Goal: Check status: Check status

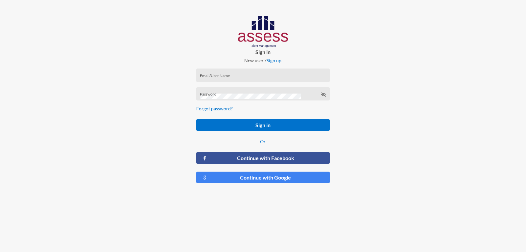
drag, startPoint x: 222, startPoint y: 66, endPoint x: 220, endPoint y: 75, distance: 9.0
click at [221, 74] on form "Email/User Name Password Forgot password? Sign in Or Continue with Facebook Con…" at bounding box center [263, 125] width 144 height 125
click at [220, 75] on input "Email/User Name" at bounding box center [263, 77] width 126 height 5
type input "1"
click at [196, 119] on button "Sign in" at bounding box center [262, 125] width 133 height 12
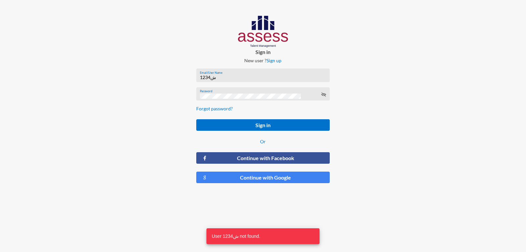
click at [217, 78] on input "ش1234" at bounding box center [263, 77] width 126 height 5
click at [216, 78] on input "ش1234" at bounding box center [263, 77] width 126 height 5
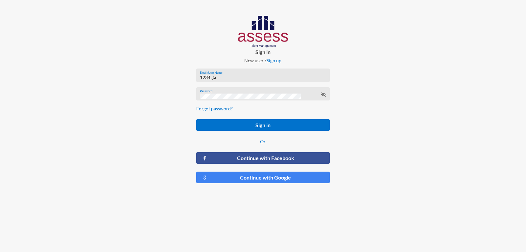
click at [214, 77] on input "ش1234" at bounding box center [263, 77] width 126 height 5
click at [212, 78] on input "ش1234" at bounding box center [263, 77] width 126 height 5
click at [212, 77] on input "ش1234" at bounding box center [263, 77] width 126 height 5
click at [213, 76] on input "ش1234" at bounding box center [263, 77] width 126 height 5
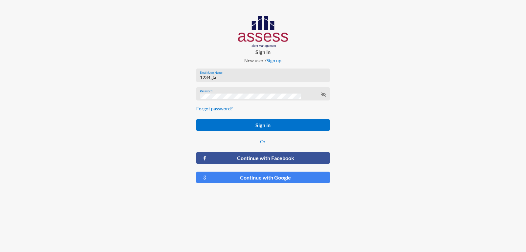
click at [216, 76] on input "ش1234" at bounding box center [263, 77] width 126 height 5
drag, startPoint x: 217, startPoint y: 78, endPoint x: 201, endPoint y: 79, distance: 15.5
click at [201, 79] on input "ش1234" at bounding box center [263, 77] width 126 height 5
type input "ش"
type input "a1234"
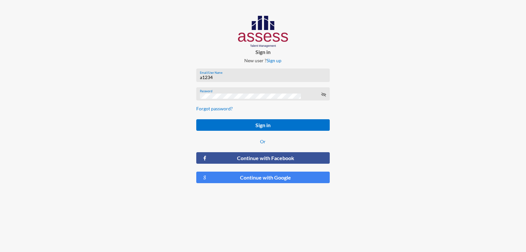
click at [196, 119] on button "Sign in" at bounding box center [262, 125] width 133 height 12
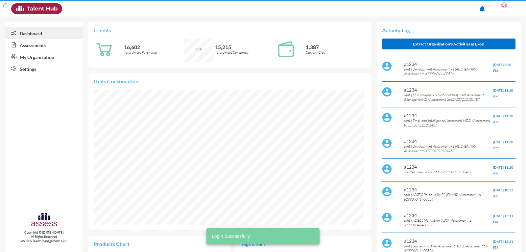
scroll to position [62, 125]
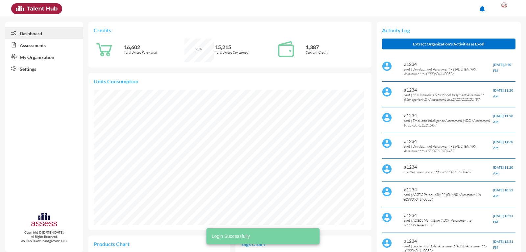
click at [19, 45] on icon at bounding box center [12, 44] width 14 height 7
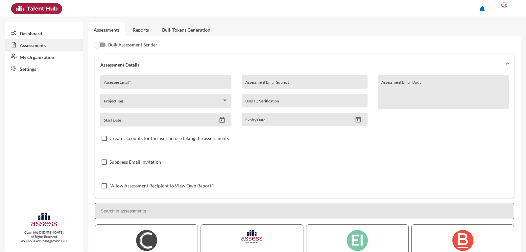
click at [132, 29] on link "Reports" at bounding box center [141, 30] width 27 height 16
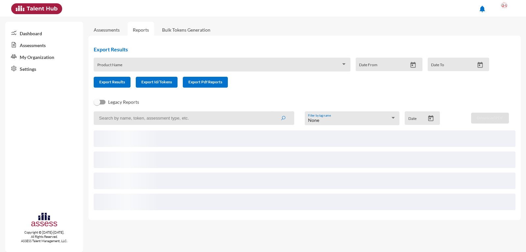
click at [140, 121] on input at bounding box center [194, 117] width 200 height 13
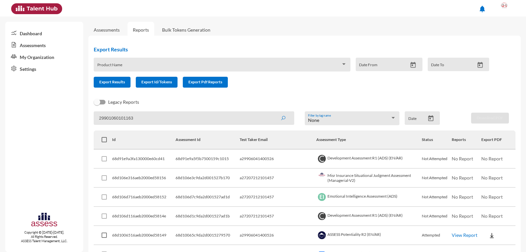
type input "29901060101163"
click at [273, 112] on button "submit" at bounding box center [283, 118] width 21 height 12
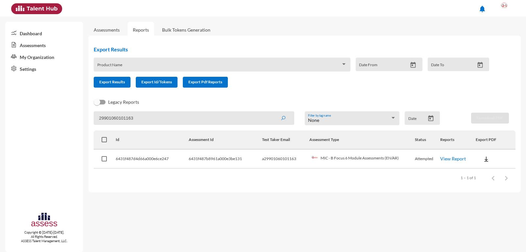
click at [446, 157] on link "View Report" at bounding box center [454, 159] width 26 height 6
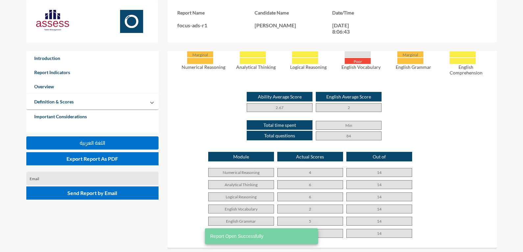
scroll to position [461, 0]
